Goal: Information Seeking & Learning: Learn about a topic

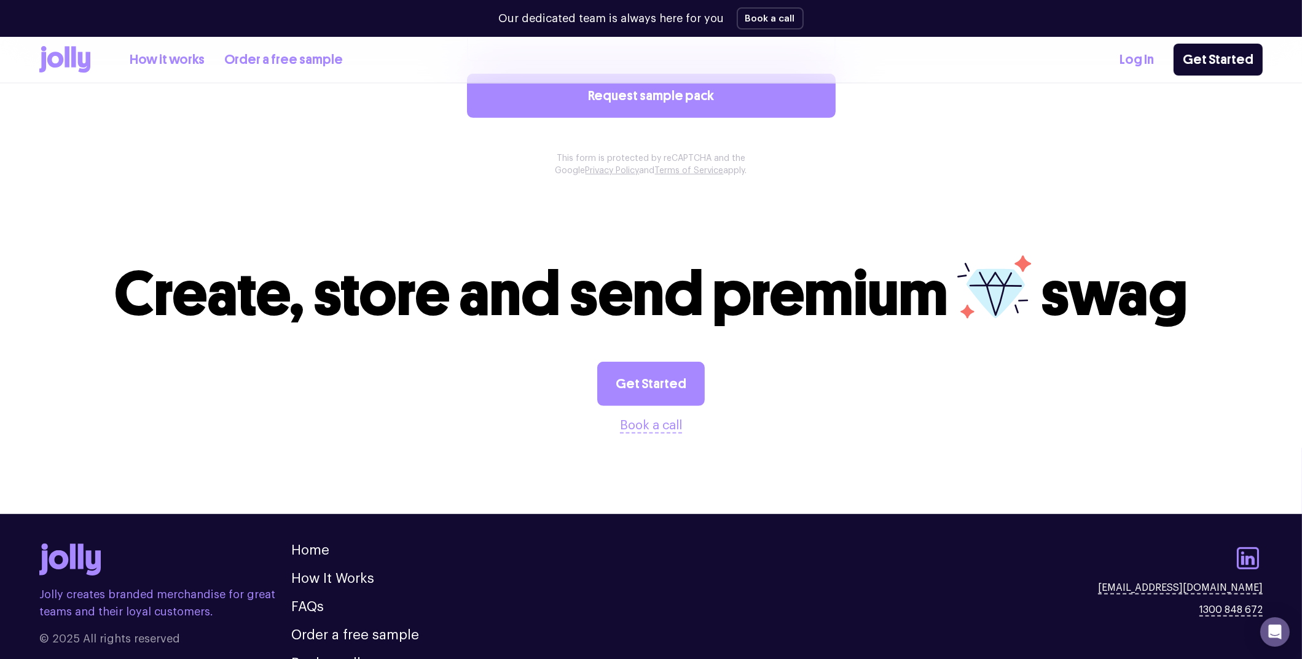
scroll to position [1195, 0]
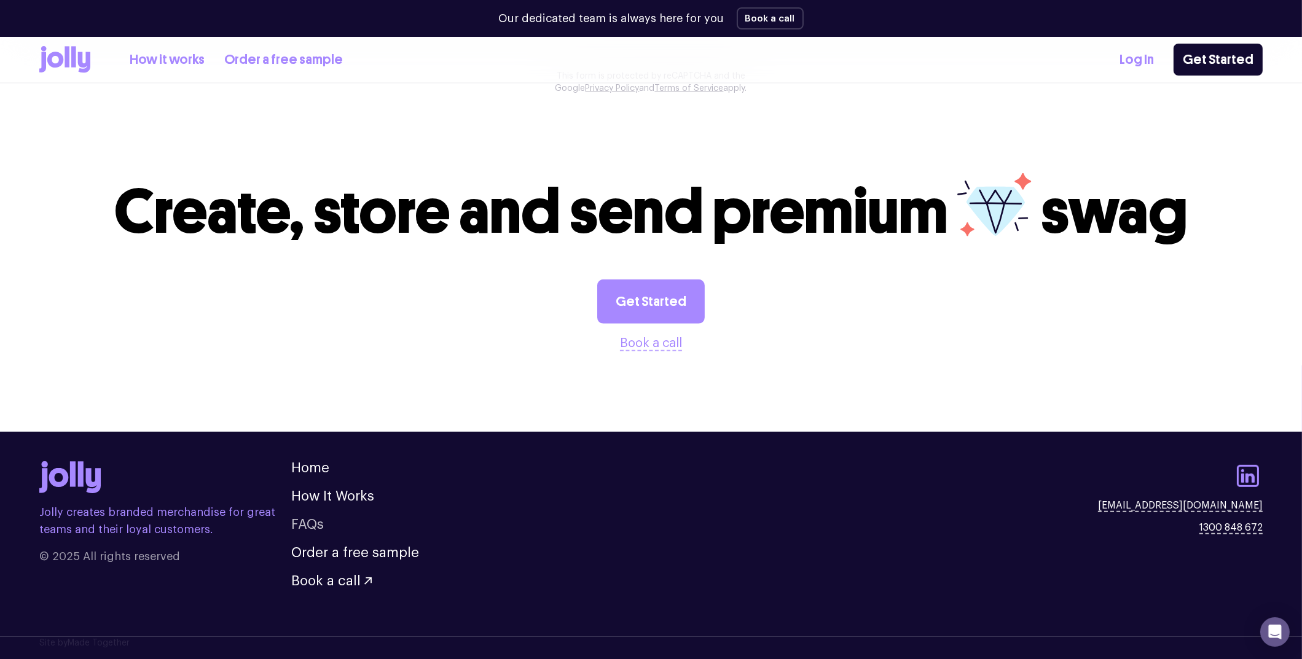
click at [303, 525] on link "FAQs" at bounding box center [307, 525] width 33 height 14
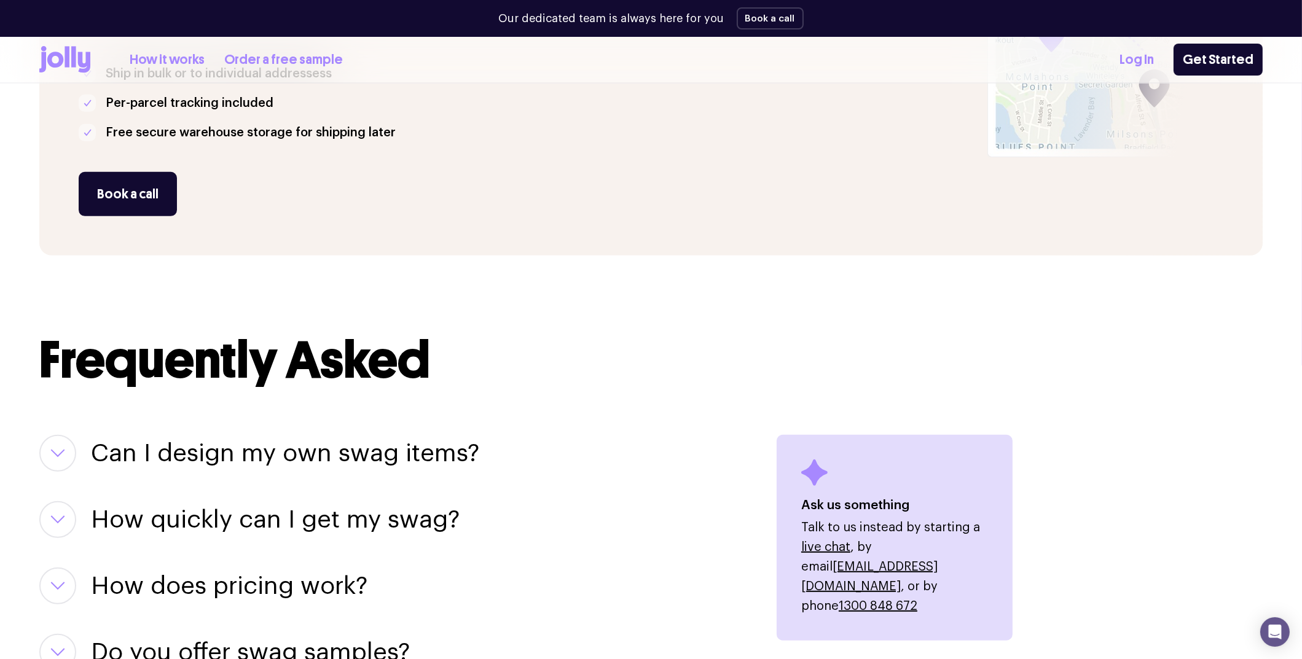
scroll to position [1450, 0]
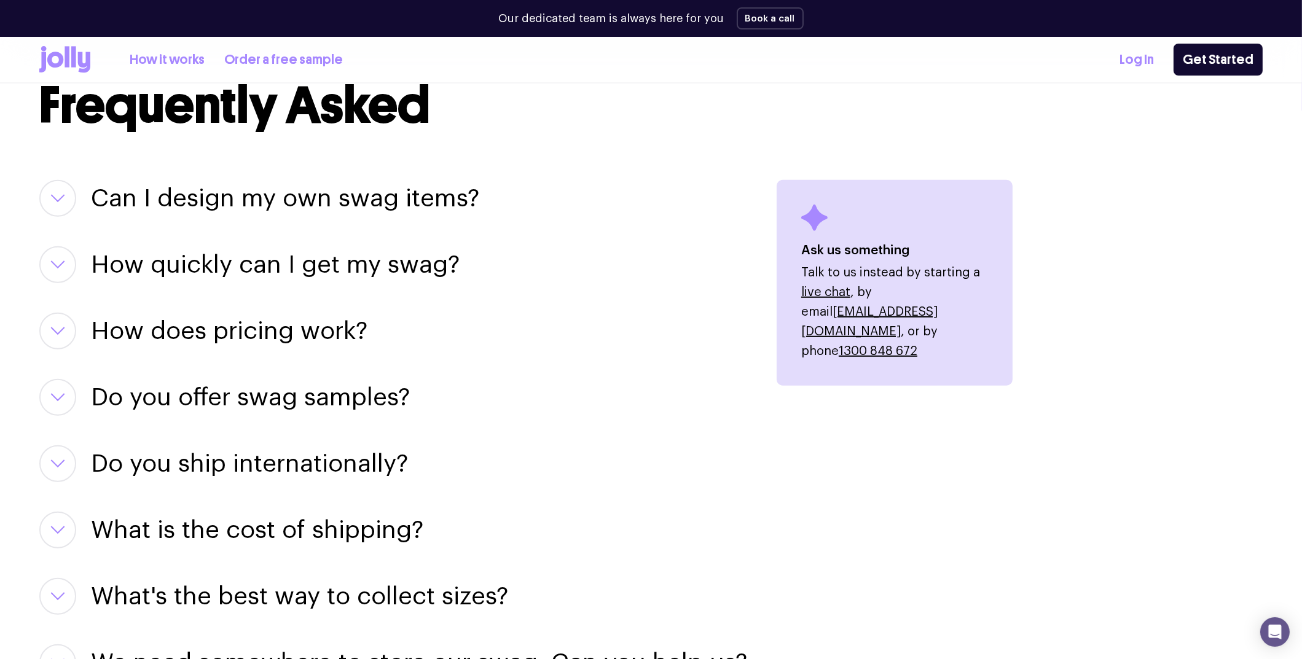
click at [334, 201] on h3 "Can I design my own swag items?" at bounding box center [285, 198] width 388 height 37
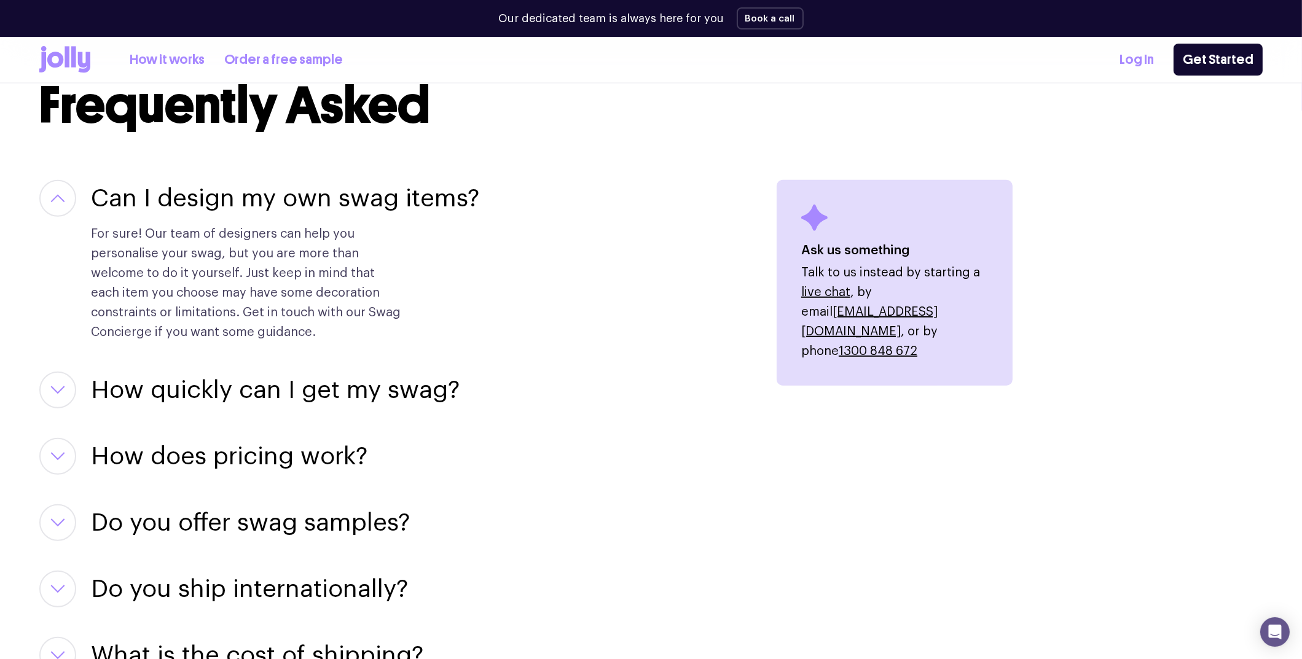
click at [351, 405] on h3 "How quickly can I get my swag?" at bounding box center [275, 390] width 369 height 37
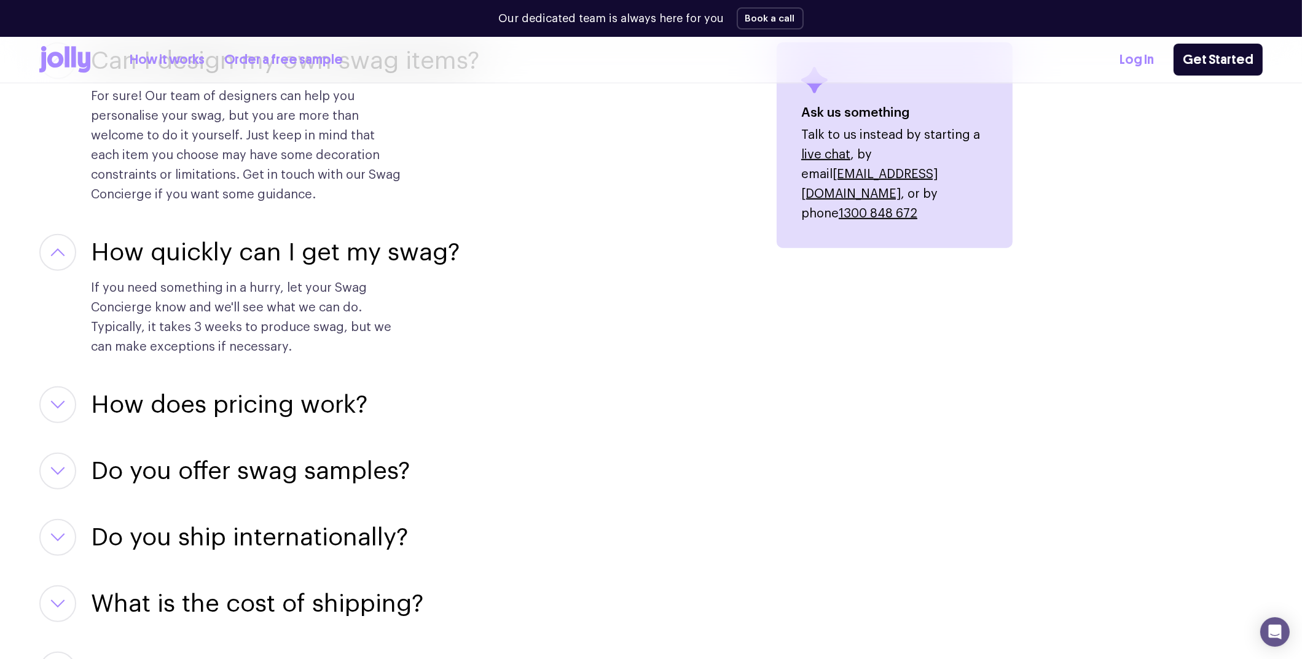
scroll to position [1696, 0]
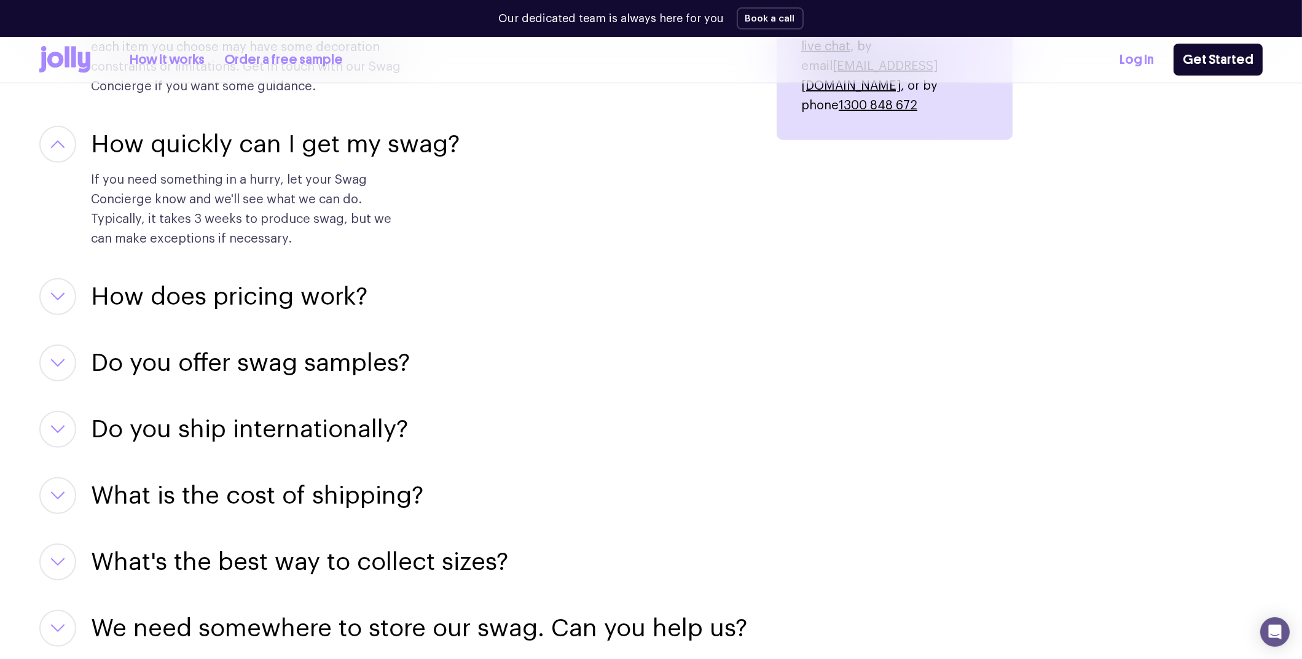
click at [193, 277] on div "Can I design my own swag items? For sure! Our team of designers can help you pe…" at bounding box center [393, 356] width 708 height 845
click at [196, 291] on h3 "How does pricing work?" at bounding box center [229, 296] width 276 height 37
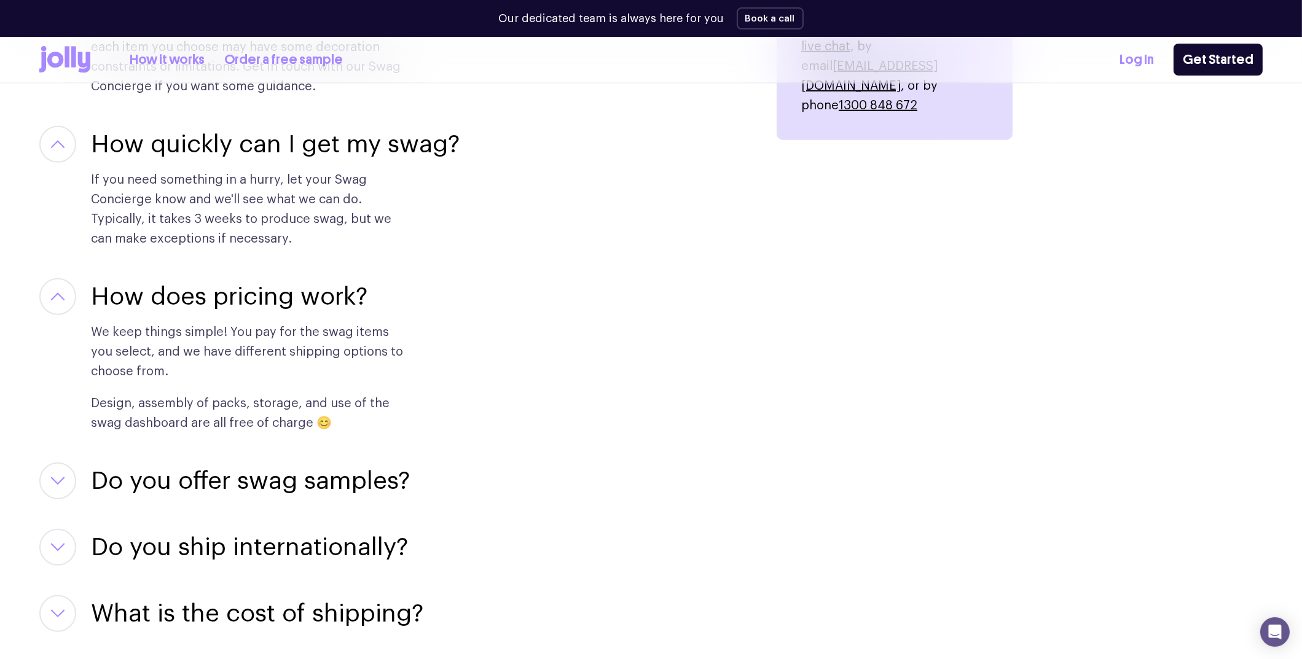
scroll to position [2003, 0]
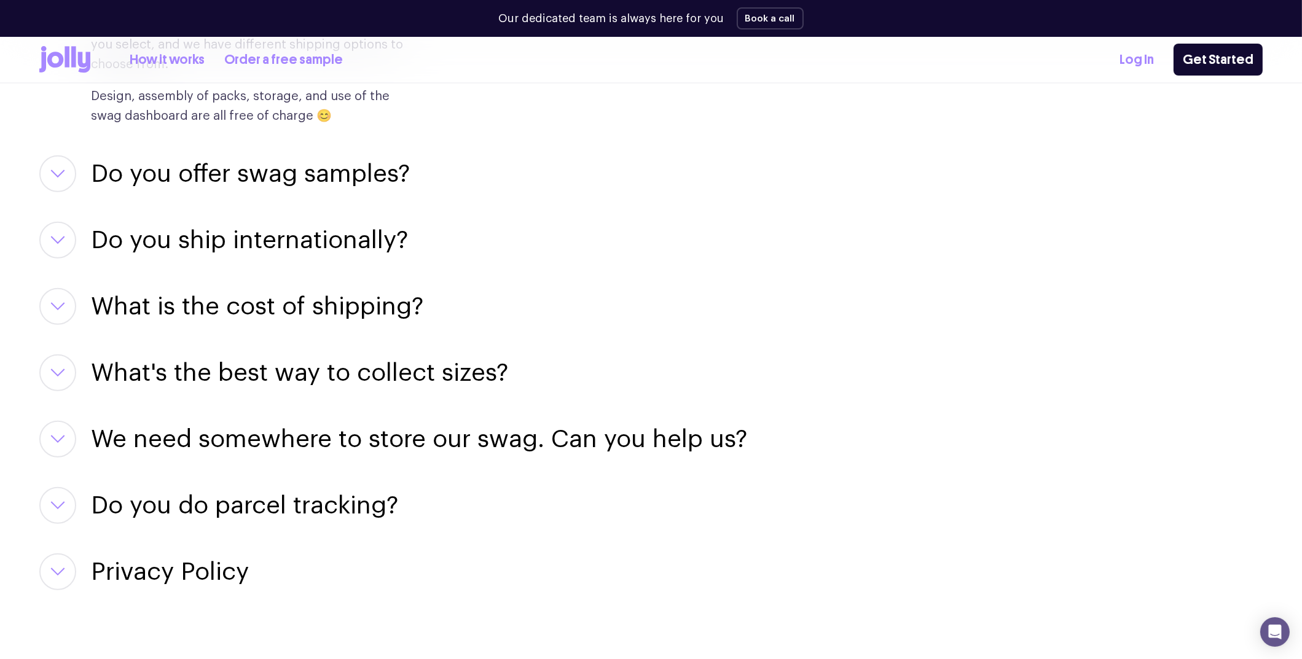
click at [330, 169] on h3 "Do you offer swag samples?" at bounding box center [250, 173] width 319 height 37
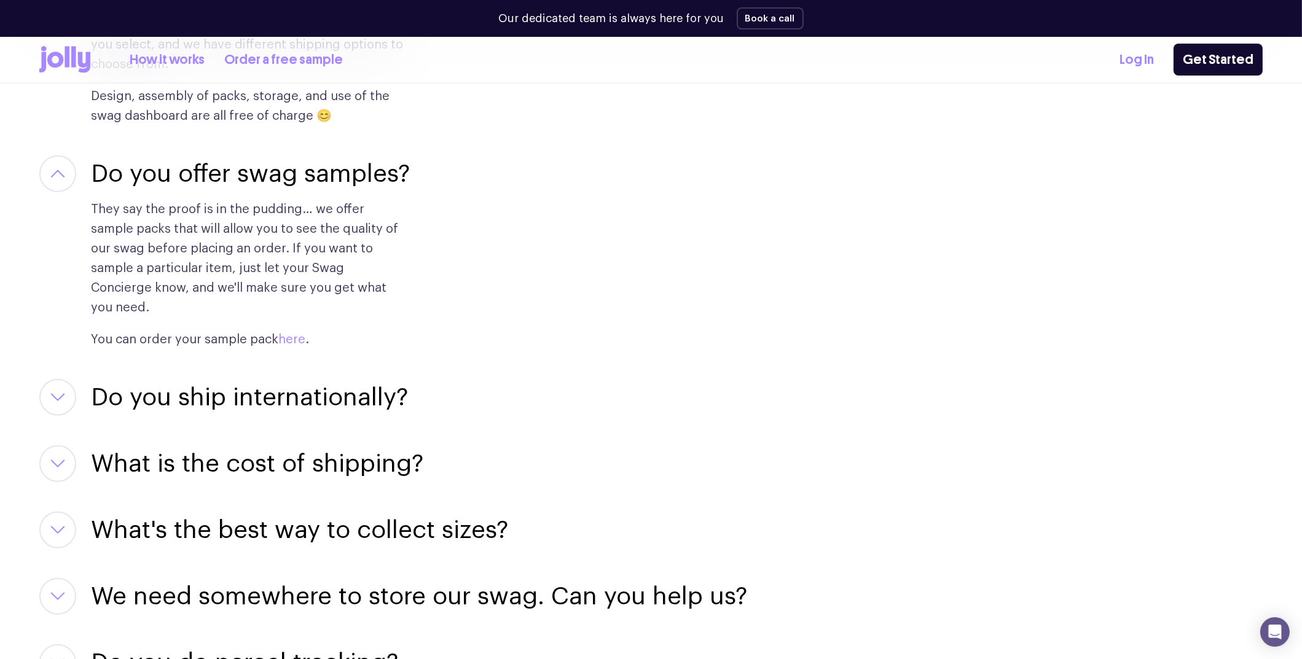
click at [297, 334] on link "here" at bounding box center [291, 340] width 27 height 12
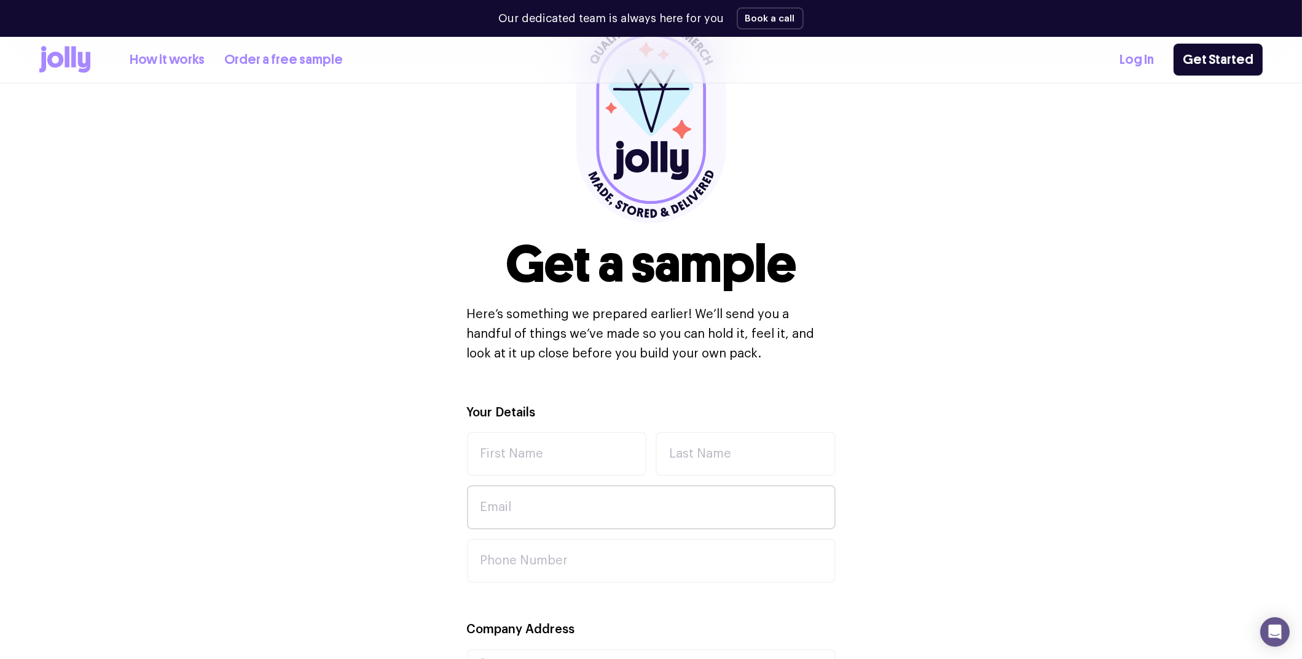
scroll to position [122, 0]
click at [888, 353] on div "Get a sample Here’s something we prepared earlier! We’ll send you a handful of …" at bounding box center [650, 190] width 1223 height 428
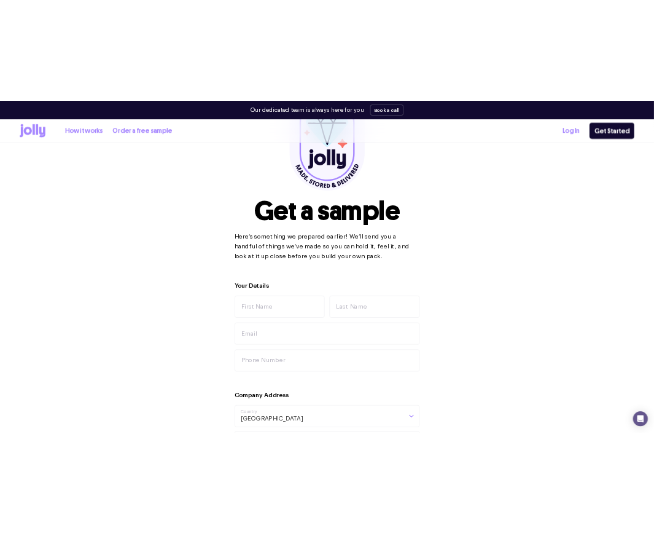
scroll to position [0, 0]
